Goal: Task Accomplishment & Management: Use online tool/utility

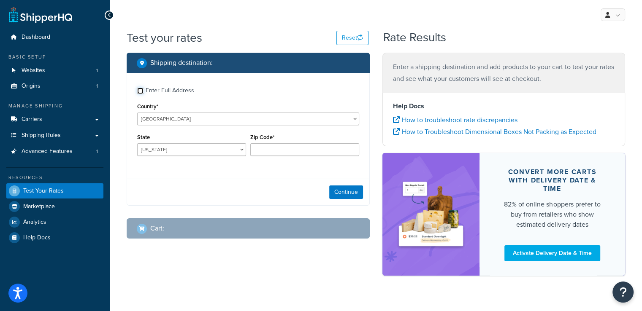
click at [143, 91] on input "Enter Full Address" at bounding box center [140, 91] width 6 height 6
checkbox input "true"
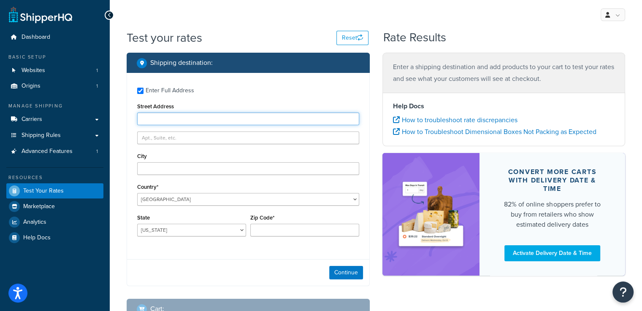
click at [159, 120] on input "Street Address" at bounding box center [248, 119] width 222 height 13
paste input "[STREET_ADDRESS]"
type input "[STREET_ADDRESS]"
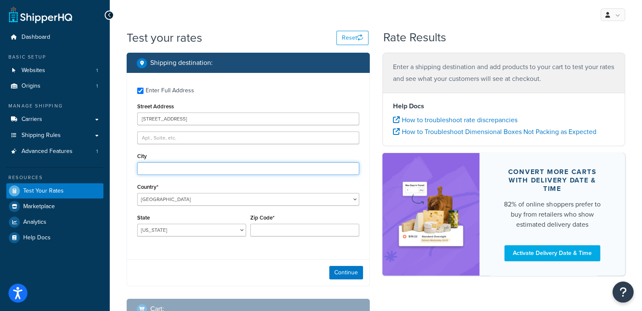
click at [166, 170] on input "City" at bounding box center [248, 168] width 222 height 13
paste input "[GEOGRAPHIC_DATA]"
type input "[GEOGRAPHIC_DATA]"
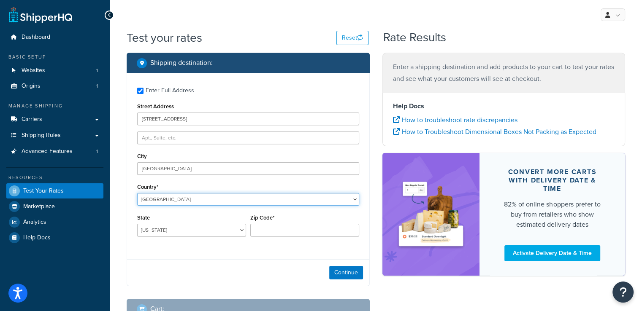
click at [205, 200] on select "[GEOGRAPHIC_DATA] [GEOGRAPHIC_DATA] [GEOGRAPHIC_DATA] [GEOGRAPHIC_DATA] [GEOGRA…" at bounding box center [248, 199] width 222 height 13
select select "SD"
click at [137, 193] on select "[GEOGRAPHIC_DATA] [GEOGRAPHIC_DATA] [GEOGRAPHIC_DATA] [GEOGRAPHIC_DATA] [GEOGRA…" at bounding box center [248, 199] width 222 height 13
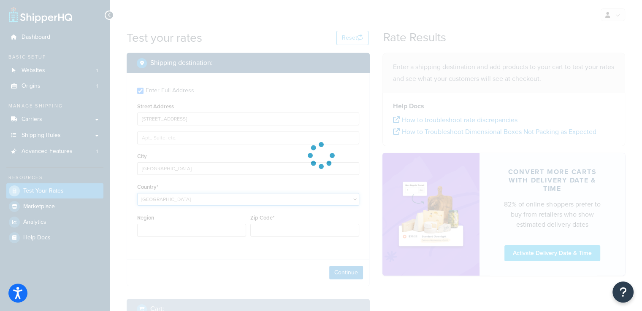
type input "AL"
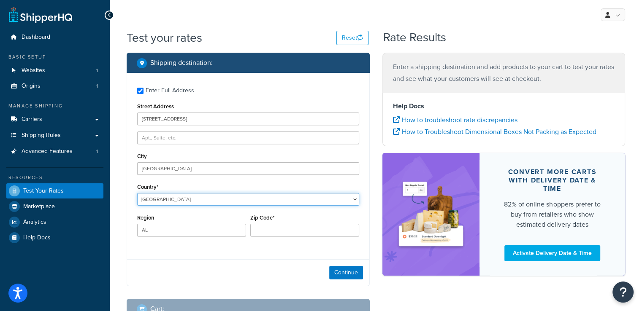
click at [187, 200] on select "[GEOGRAPHIC_DATA] [GEOGRAPHIC_DATA] [GEOGRAPHIC_DATA] [GEOGRAPHIC_DATA] [GEOGRA…" at bounding box center [248, 199] width 222 height 13
click at [137, 193] on select "[GEOGRAPHIC_DATA] [GEOGRAPHIC_DATA] [GEOGRAPHIC_DATA] [GEOGRAPHIC_DATA] [GEOGRA…" at bounding box center [248, 199] width 222 height 13
select select "LK"
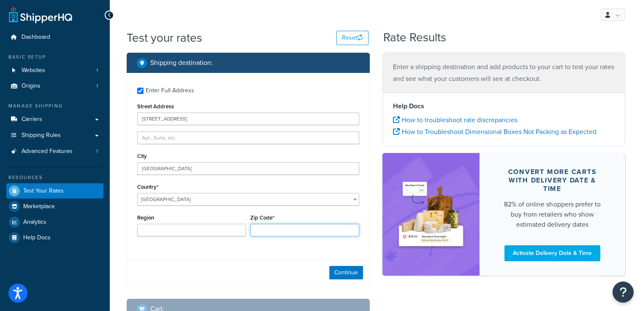
click at [270, 233] on input "Zip Code*" at bounding box center [304, 230] width 109 height 13
paste input "00 941"
type input "00 941"
click at [336, 276] on button "Continue" at bounding box center [346, 273] width 34 height 14
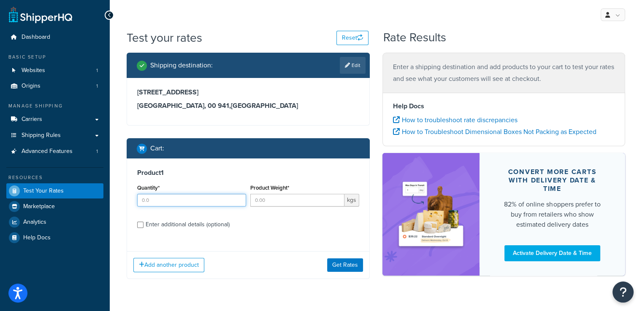
click at [190, 200] on input "Quantity*" at bounding box center [191, 200] width 109 height 13
type input "1"
click at [271, 201] on input "Product Weight*" at bounding box center [297, 200] width 94 height 13
type input "24"
click at [259, 220] on label "Enter additional details (optional)" at bounding box center [253, 224] width 214 height 14
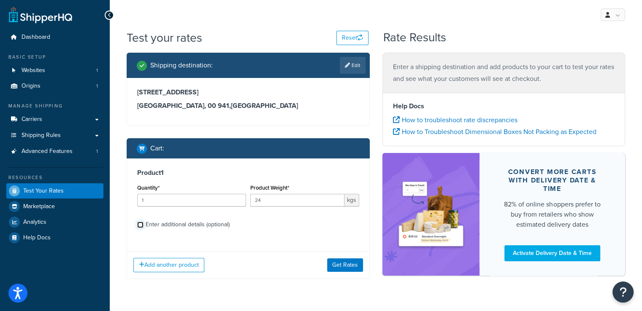
click at [144, 222] on input "Enter additional details (optional)" at bounding box center [140, 225] width 6 height 6
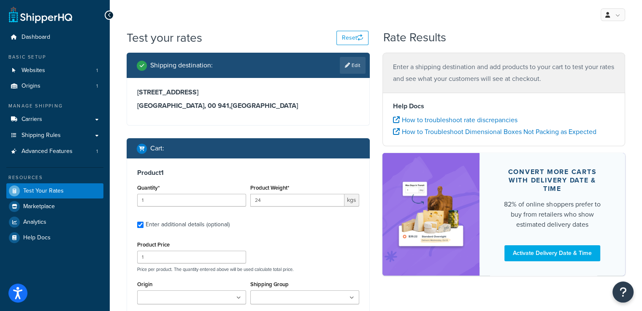
click at [229, 227] on div "Enter additional details (optional)" at bounding box center [188, 225] width 84 height 12
click at [144, 227] on input "Enter additional details (optional)" at bounding box center [140, 225] width 6 height 6
checkbox input "false"
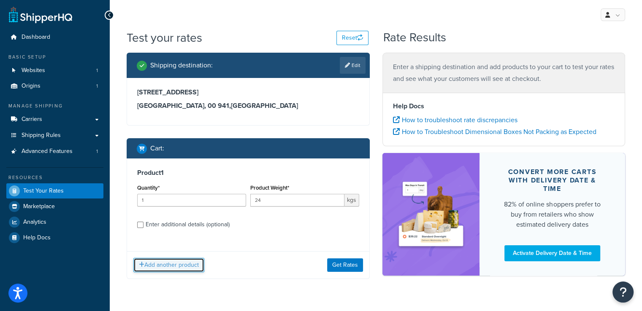
click at [185, 265] on button "Add another product" at bounding box center [168, 265] width 71 height 14
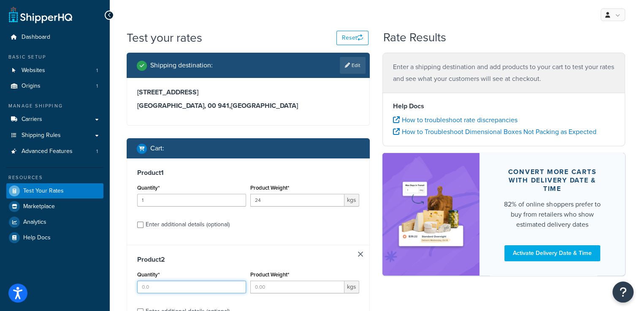
click at [182, 285] on input "Quantity*" at bounding box center [191, 287] width 109 height 13
type input "1"
click at [265, 289] on input "Product Weight*" at bounding box center [297, 287] width 94 height 13
type input "15"
click at [306, 238] on div "Product 1 Quantity* 1 Product Weight* 24 kgs Enter additional details (optional)" at bounding box center [248, 202] width 242 height 87
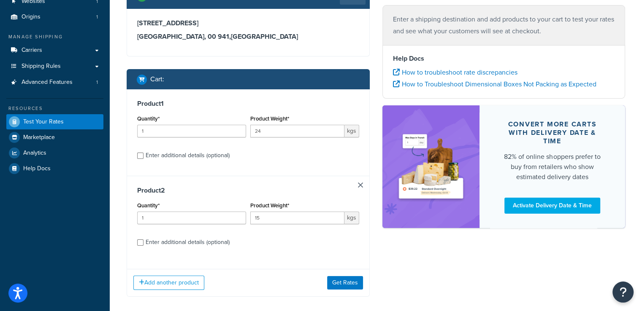
scroll to position [73, 0]
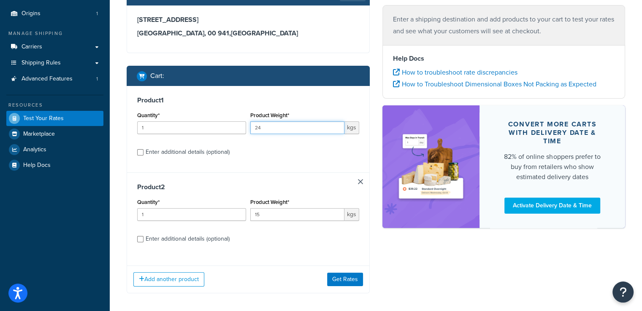
click at [273, 127] on input "24" at bounding box center [297, 128] width 94 height 13
type input "20"
click at [288, 162] on div "Product 1 Quantity* 1 Product Weight* 20 kgs Enter additional details (optional)" at bounding box center [248, 129] width 242 height 87
click at [346, 281] on button "Get Rates" at bounding box center [345, 280] width 36 height 14
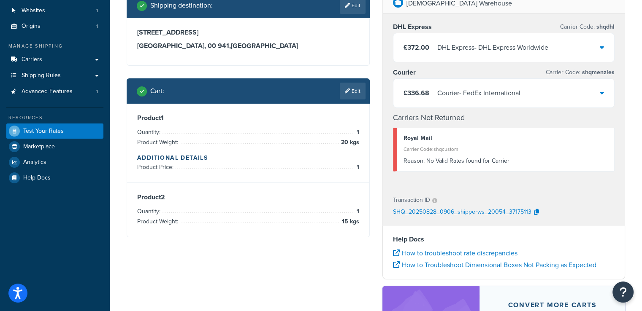
scroll to position [62, 0]
